Goal: Use online tool/utility: Utilize a website feature to perform a specific function

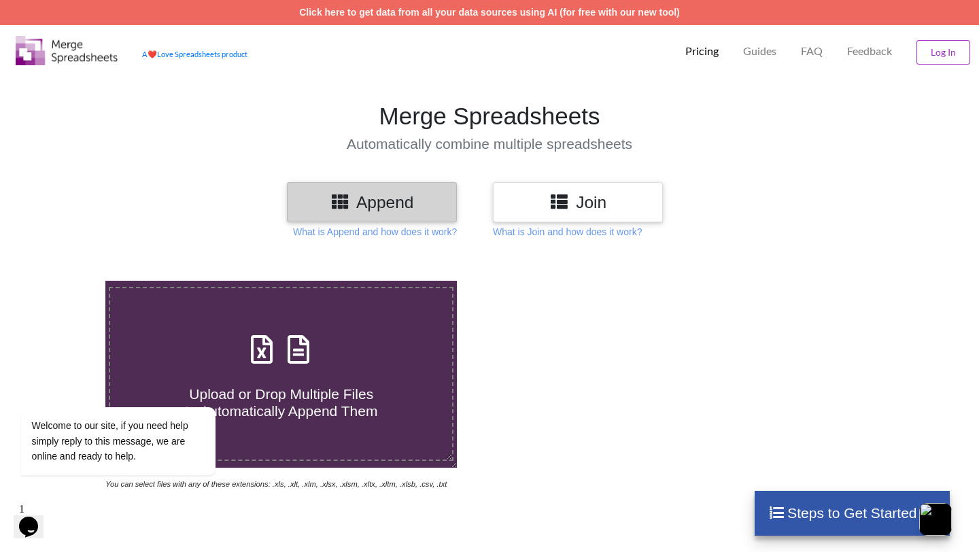
click at [547, 204] on h3 "Join" at bounding box center [578, 202] width 150 height 20
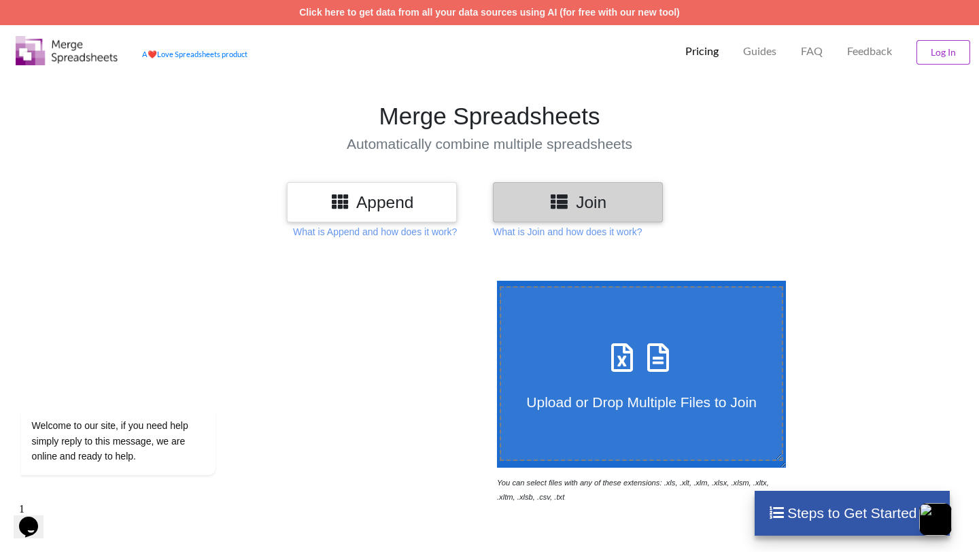
click at [607, 405] on span "Upload or Drop Multiple Files to Join" at bounding box center [641, 402] width 230 height 16
click at [494, 281] on input "Upload or Drop Multiple Files to Join" at bounding box center [494, 281] width 0 height 0
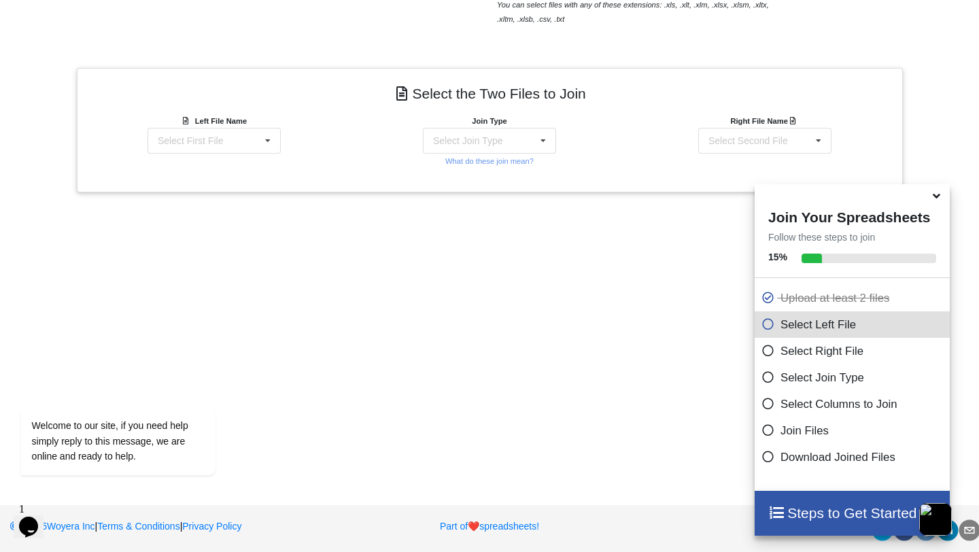
scroll to position [482, 0]
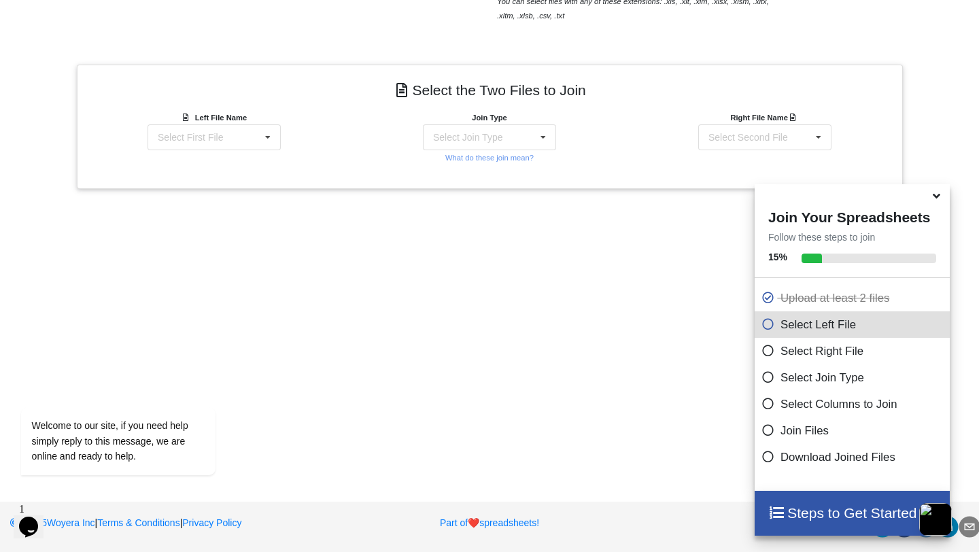
click at [820, 519] on h4 "Steps to Get Started" at bounding box center [853, 513] width 168 height 17
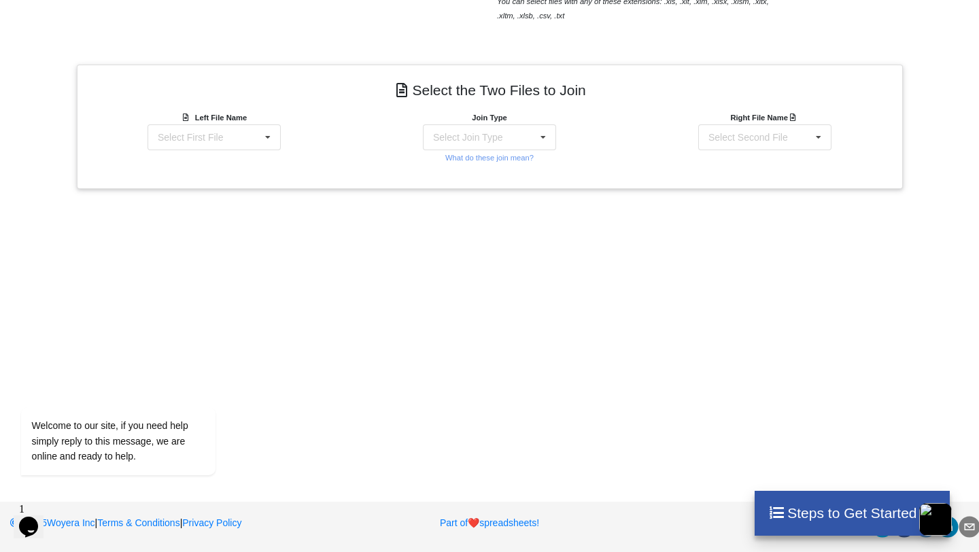
click at [820, 519] on h4 "Steps to Get Started" at bounding box center [853, 513] width 168 height 17
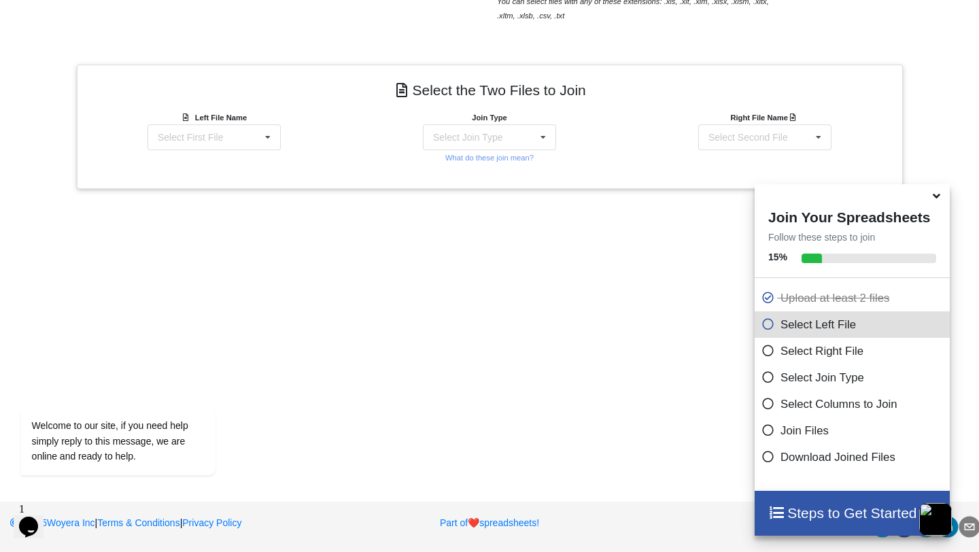
click at [762, 354] on icon at bounding box center [769, 349] width 14 height 12
click at [762, 453] on icon at bounding box center [769, 455] width 14 height 12
click at [762, 454] on icon at bounding box center [769, 455] width 14 height 12
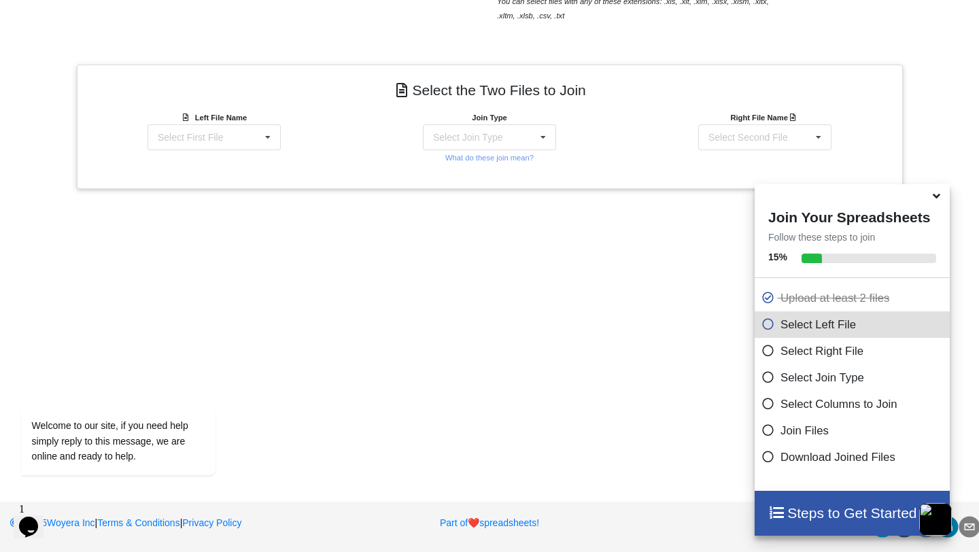
click at [773, 522] on h4 "Steps to Get Started" at bounding box center [853, 513] width 168 height 17
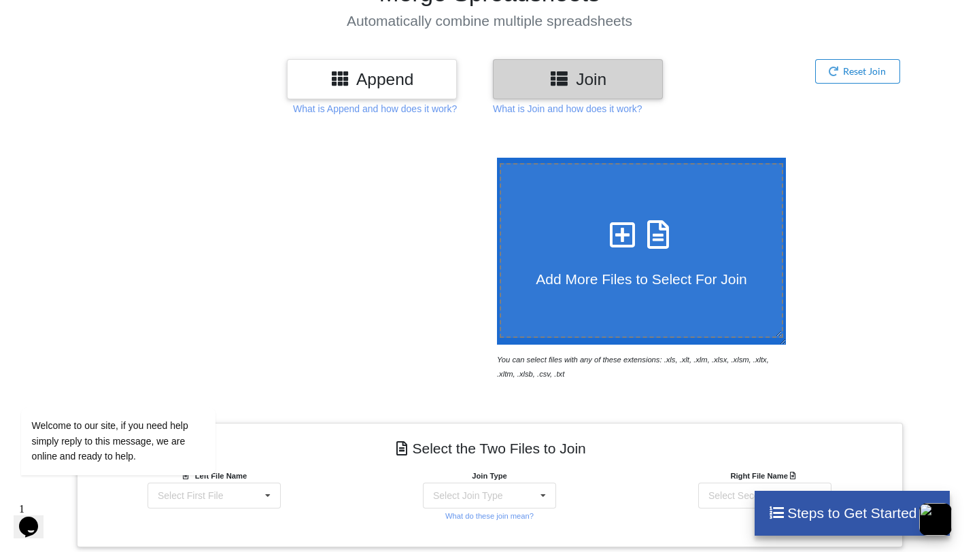
scroll to position [0, 0]
